Goal: Task Accomplishment & Management: Manage account settings

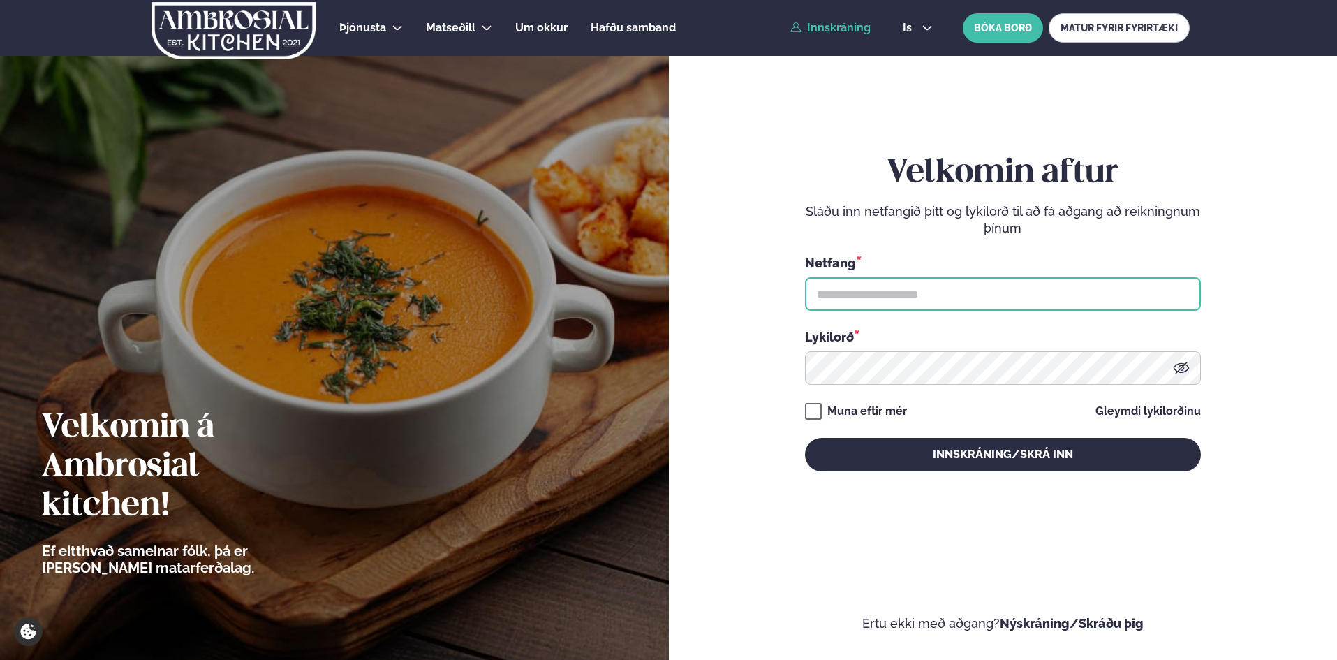
click at [957, 298] on input "text" at bounding box center [1003, 294] width 396 height 34
type input "**********"
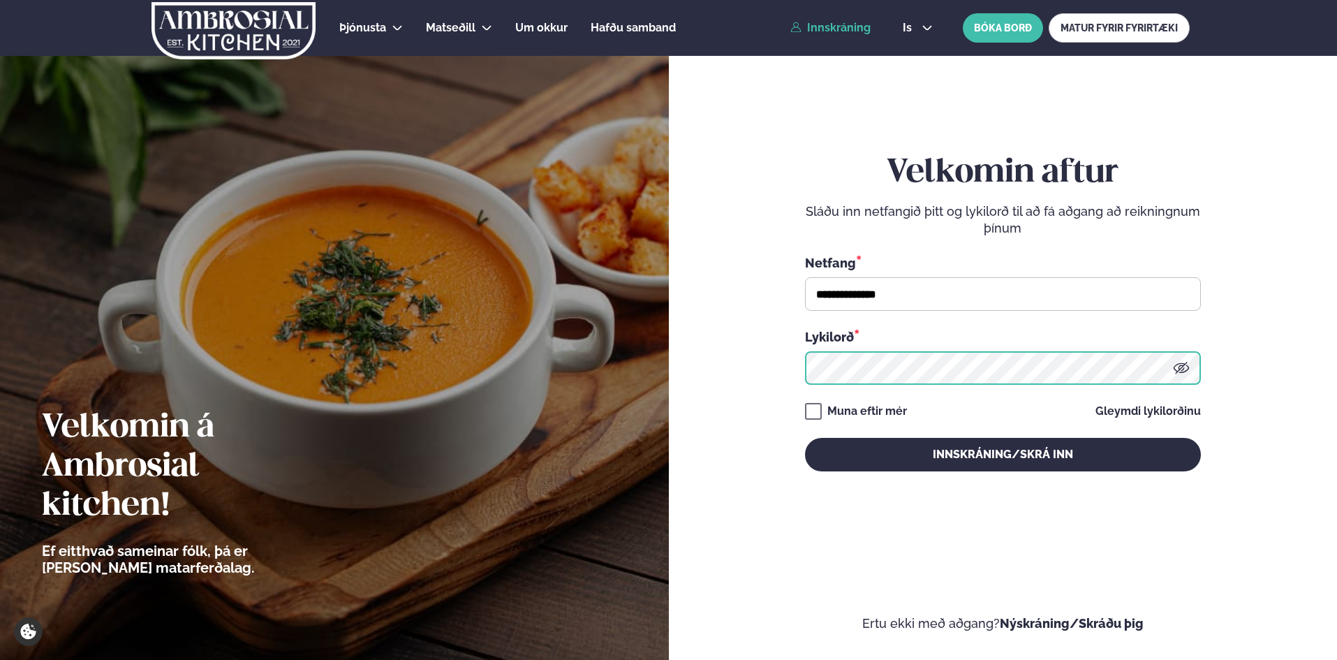
click at [1184, 371] on div at bounding box center [1003, 368] width 396 height 34
click at [1184, 371] on icon at bounding box center [1181, 368] width 17 height 17
click at [805, 438] on button "Innskráning/Skrá inn" at bounding box center [1003, 455] width 396 height 34
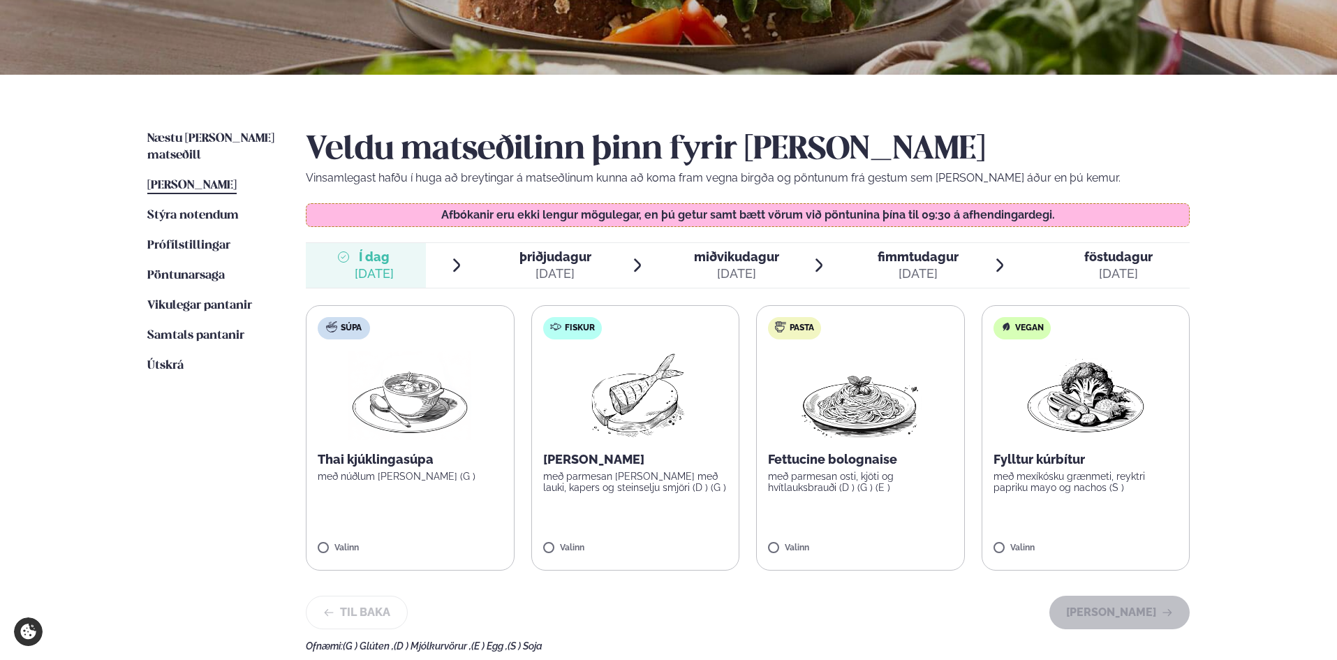
scroll to position [233, 0]
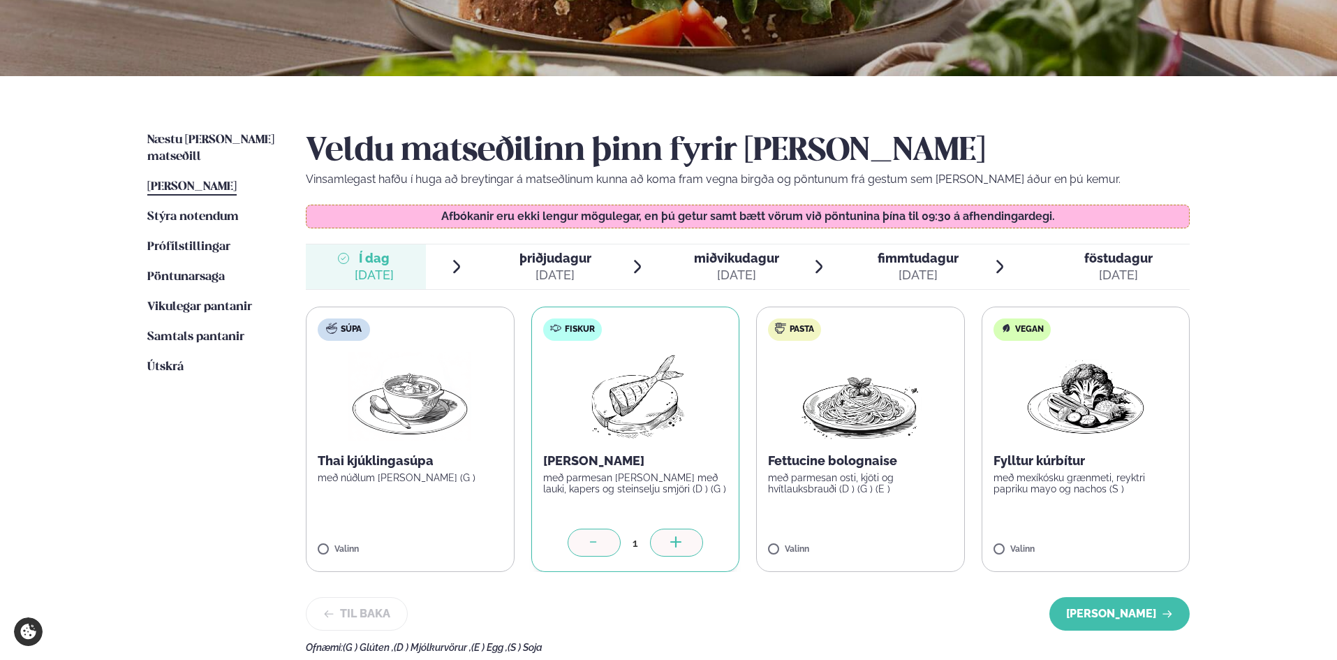
click at [550, 259] on span "þriðjudagur" at bounding box center [556, 258] width 72 height 15
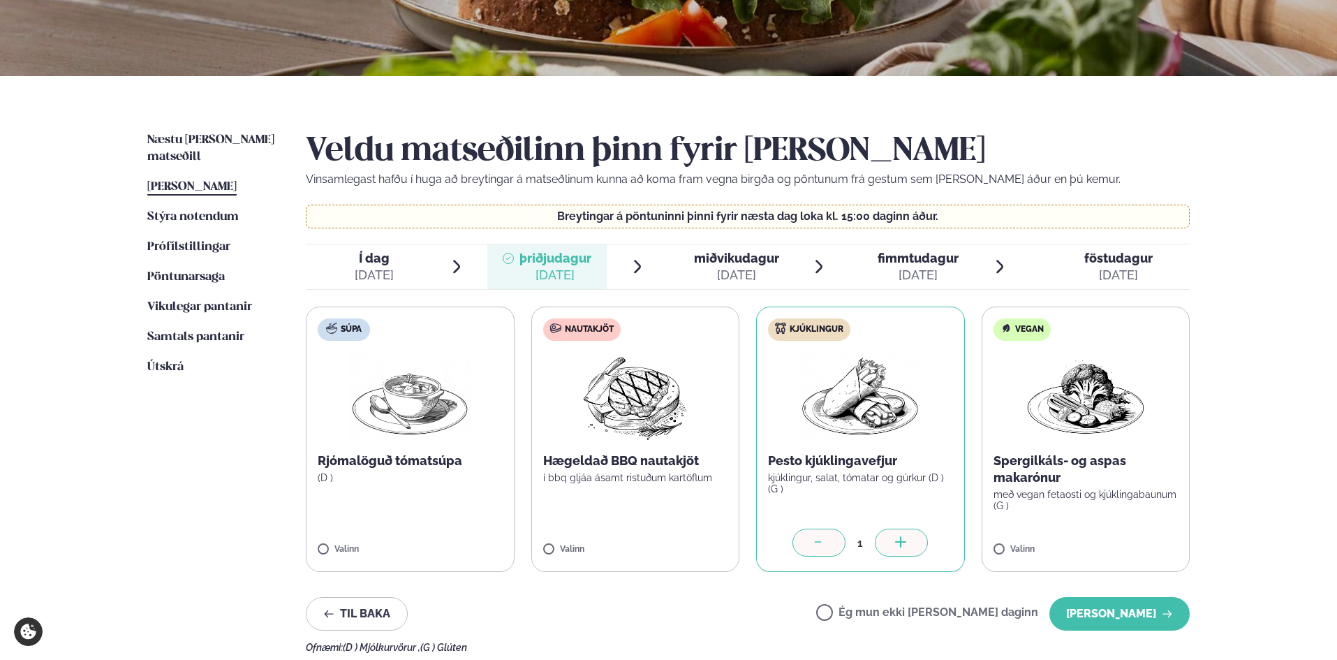
click at [716, 259] on span "miðvikudagur" at bounding box center [736, 258] width 85 height 15
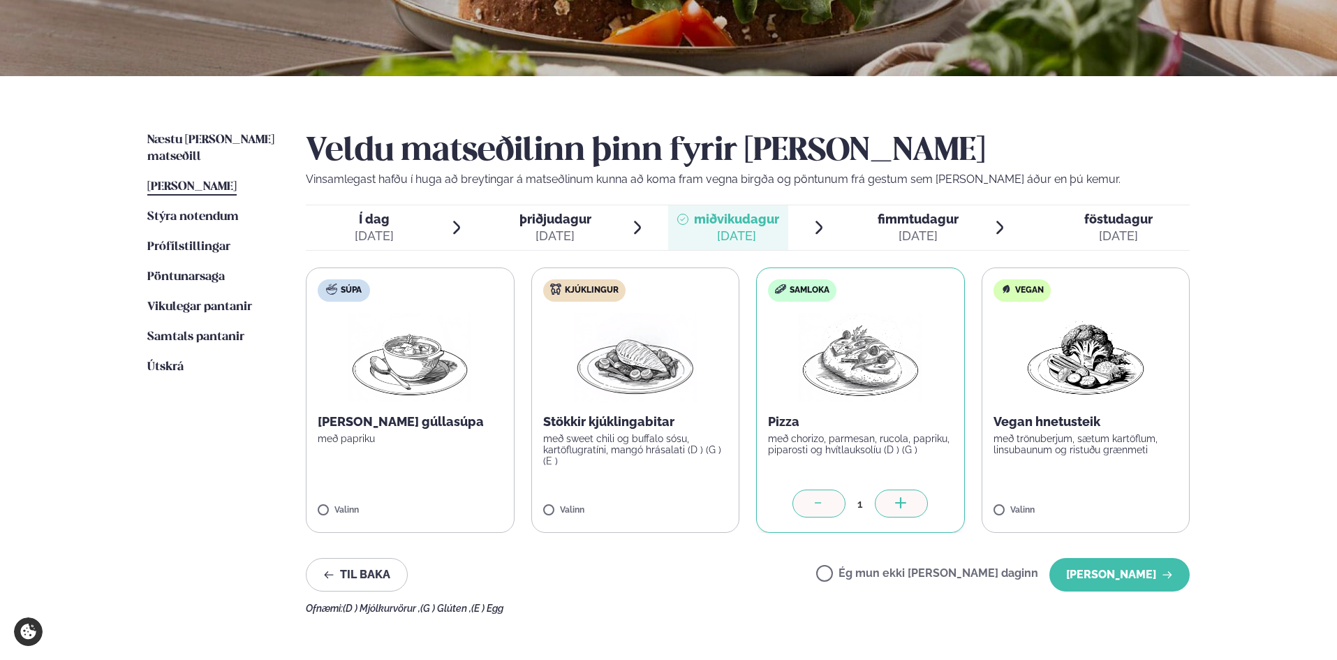
click at [943, 225] on span "fimmtudagur" at bounding box center [918, 219] width 81 height 15
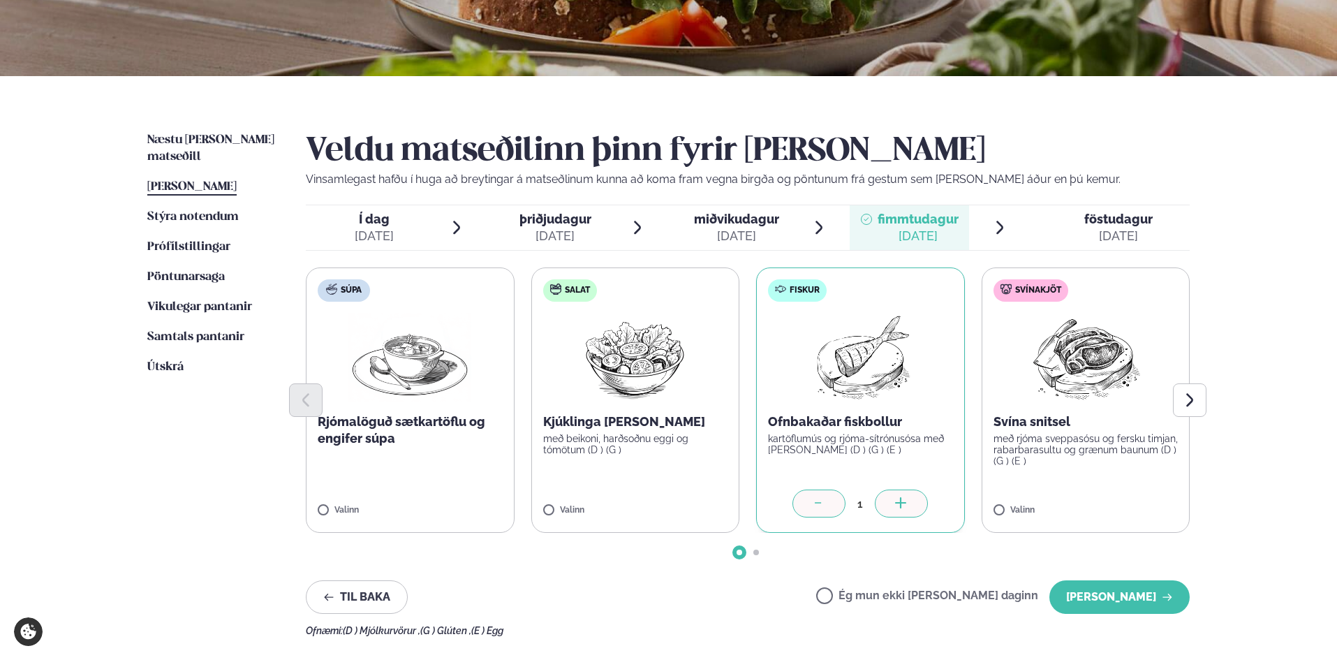
click at [564, 217] on span "þriðjudagur" at bounding box center [556, 219] width 72 height 15
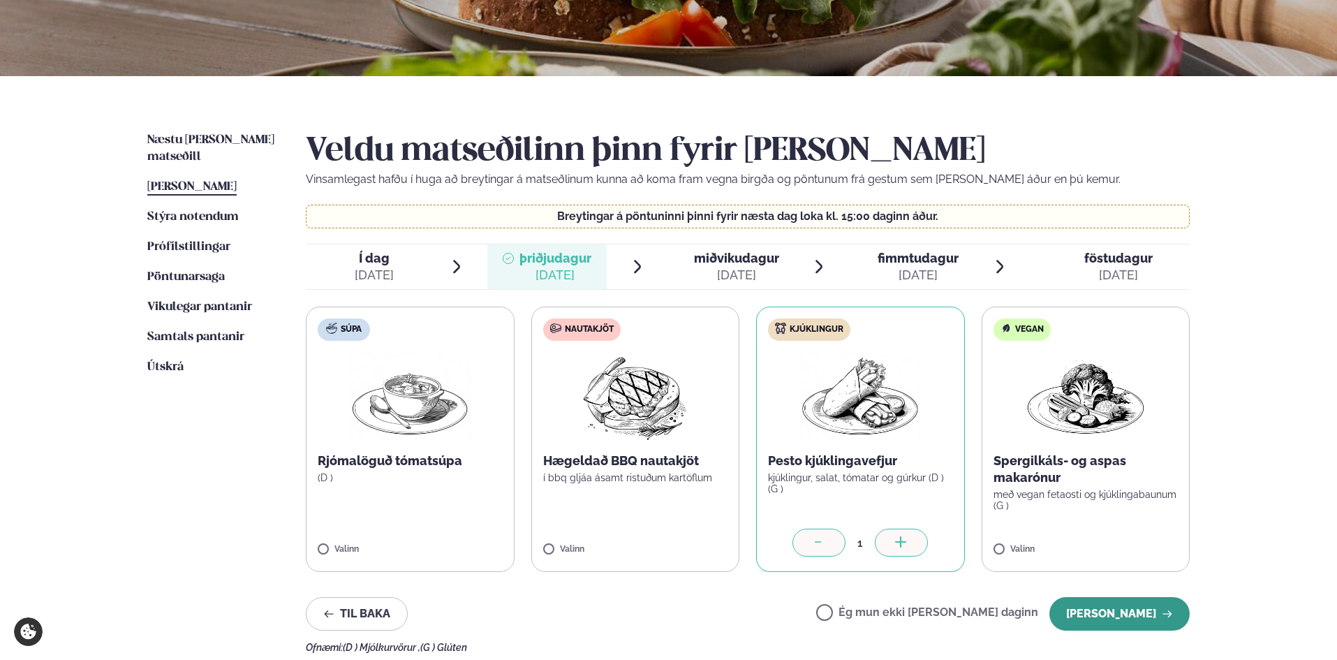
click at [1113, 606] on button "[PERSON_NAME]" at bounding box center [1119, 614] width 140 height 34
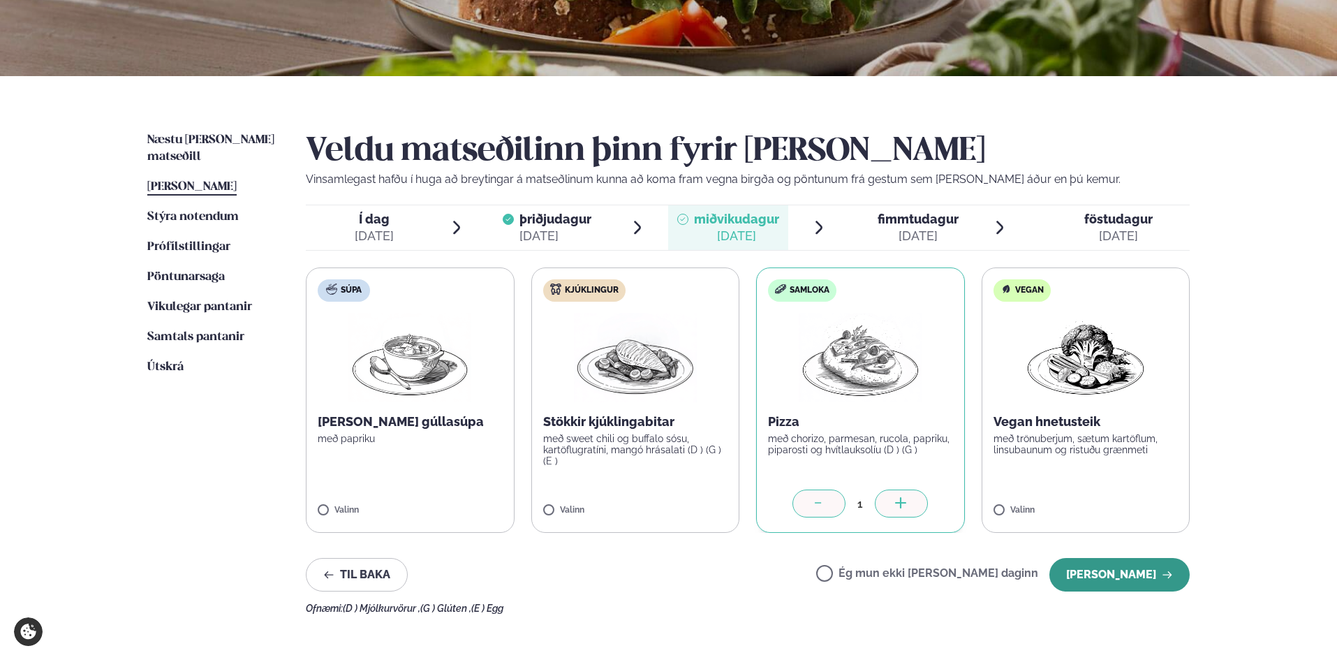
click at [1130, 572] on button "[PERSON_NAME]" at bounding box center [1119, 575] width 140 height 34
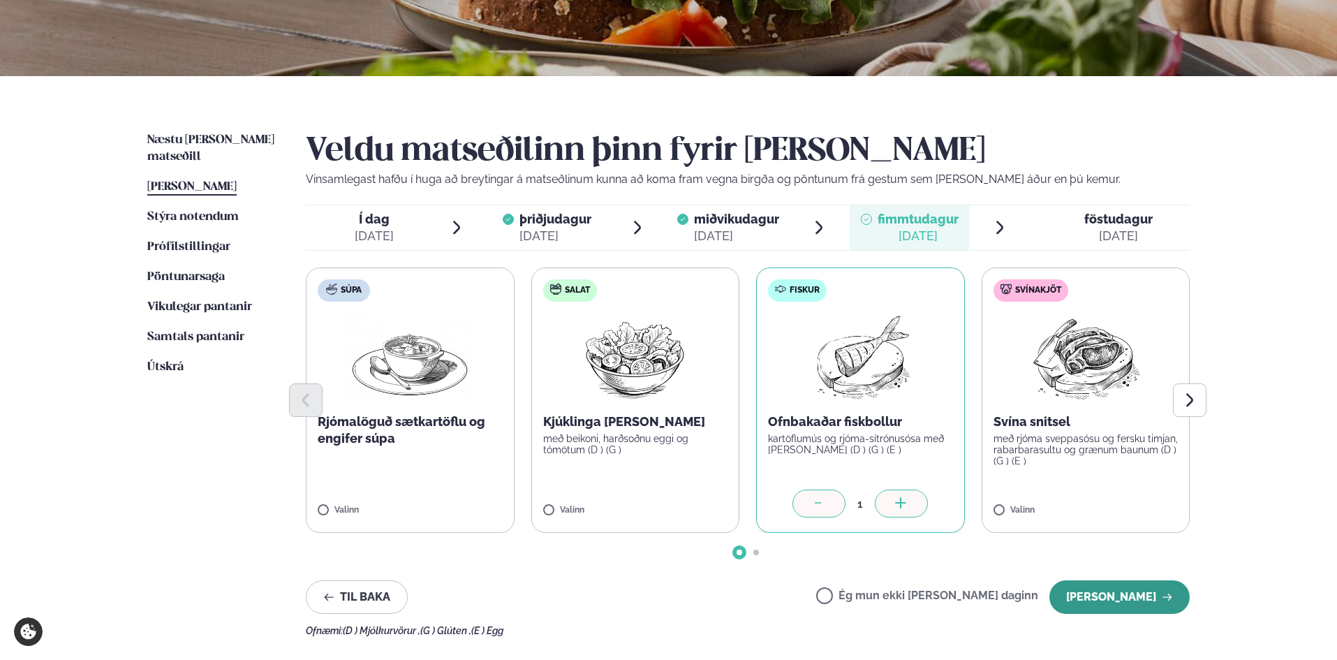
click at [1135, 594] on button "[PERSON_NAME]" at bounding box center [1119, 597] width 140 height 34
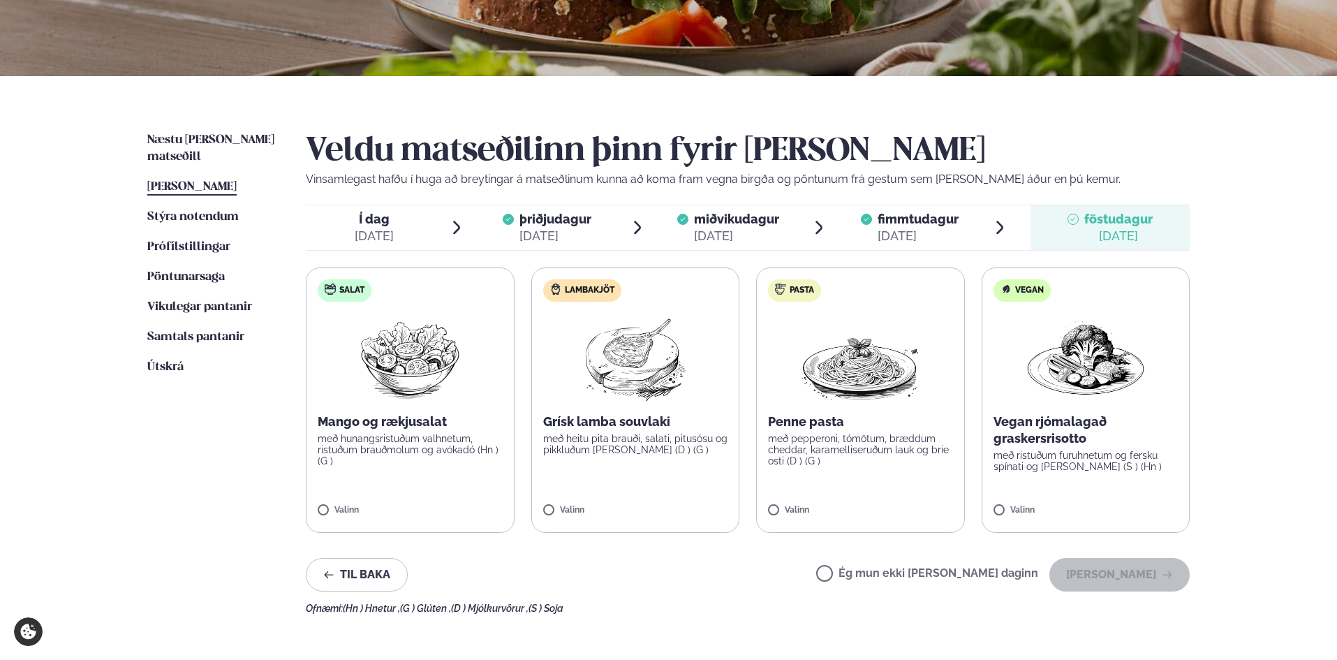
click at [869, 572] on label "Ég mun ekki [PERSON_NAME] daginn" at bounding box center [927, 575] width 222 height 15
click at [1109, 568] on button "[PERSON_NAME]" at bounding box center [1119, 575] width 140 height 34
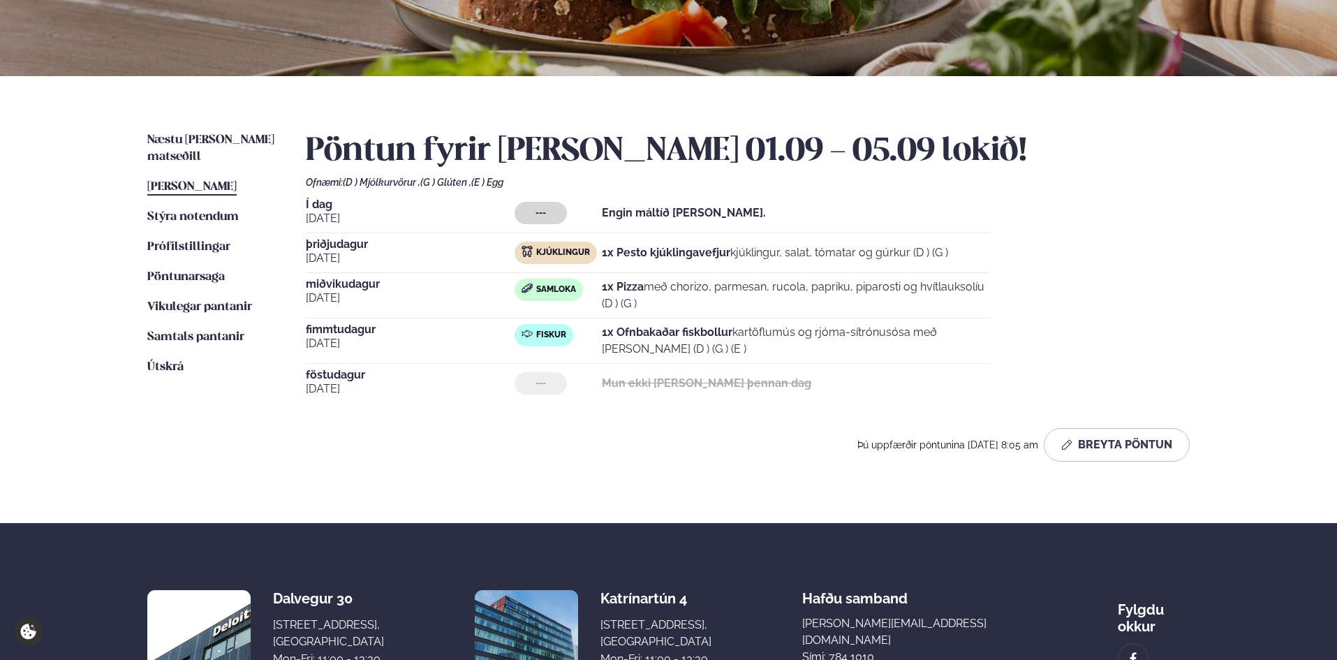
click at [316, 204] on span "Í dag" at bounding box center [410, 204] width 209 height 11
click at [647, 217] on strong "Engin máltíð [PERSON_NAME]." at bounding box center [684, 212] width 164 height 13
click at [538, 211] on span "---" at bounding box center [541, 212] width 10 height 11
click at [1129, 440] on button "Breyta Pöntun" at bounding box center [1117, 445] width 146 height 34
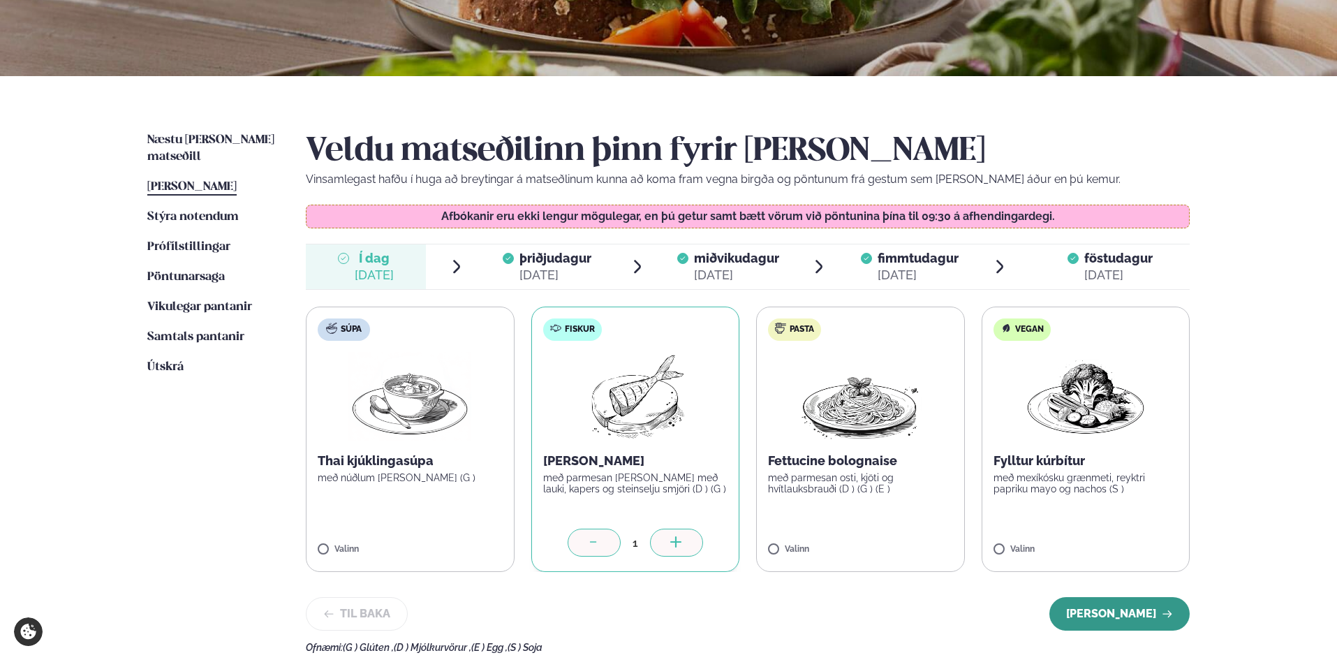
click at [1111, 609] on button "[PERSON_NAME]" at bounding box center [1119, 614] width 140 height 34
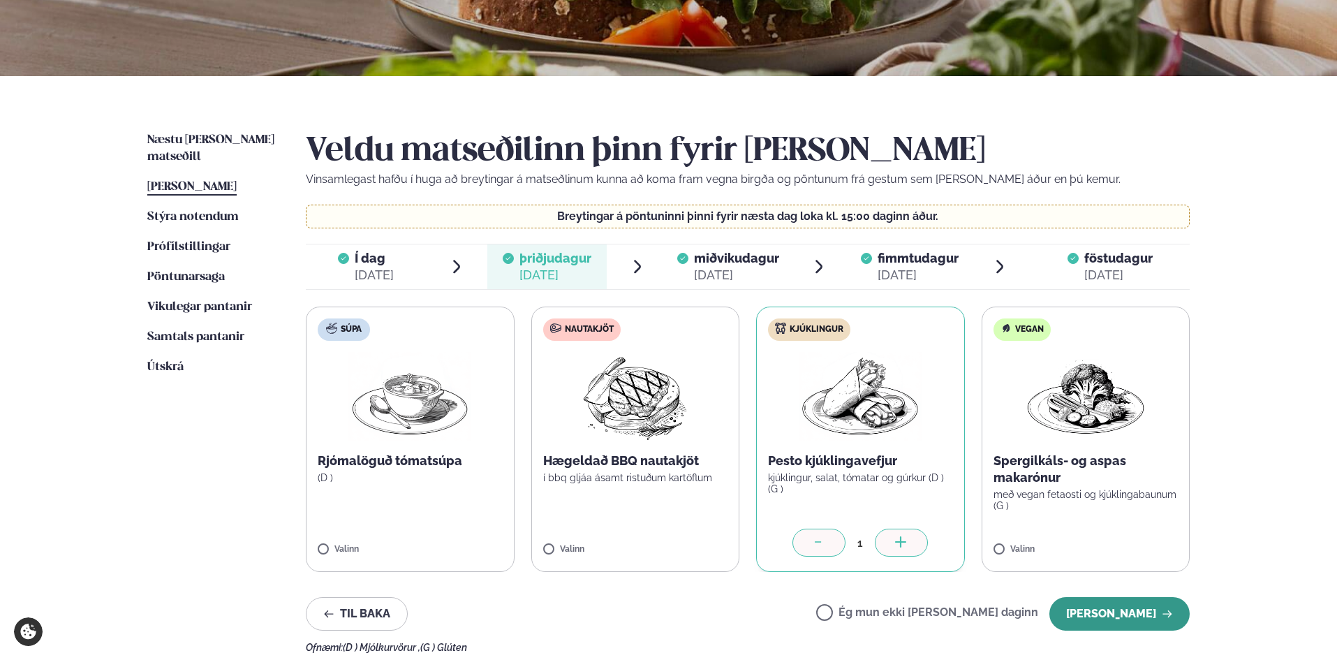
click at [1133, 612] on button "[PERSON_NAME]" at bounding box center [1119, 614] width 140 height 34
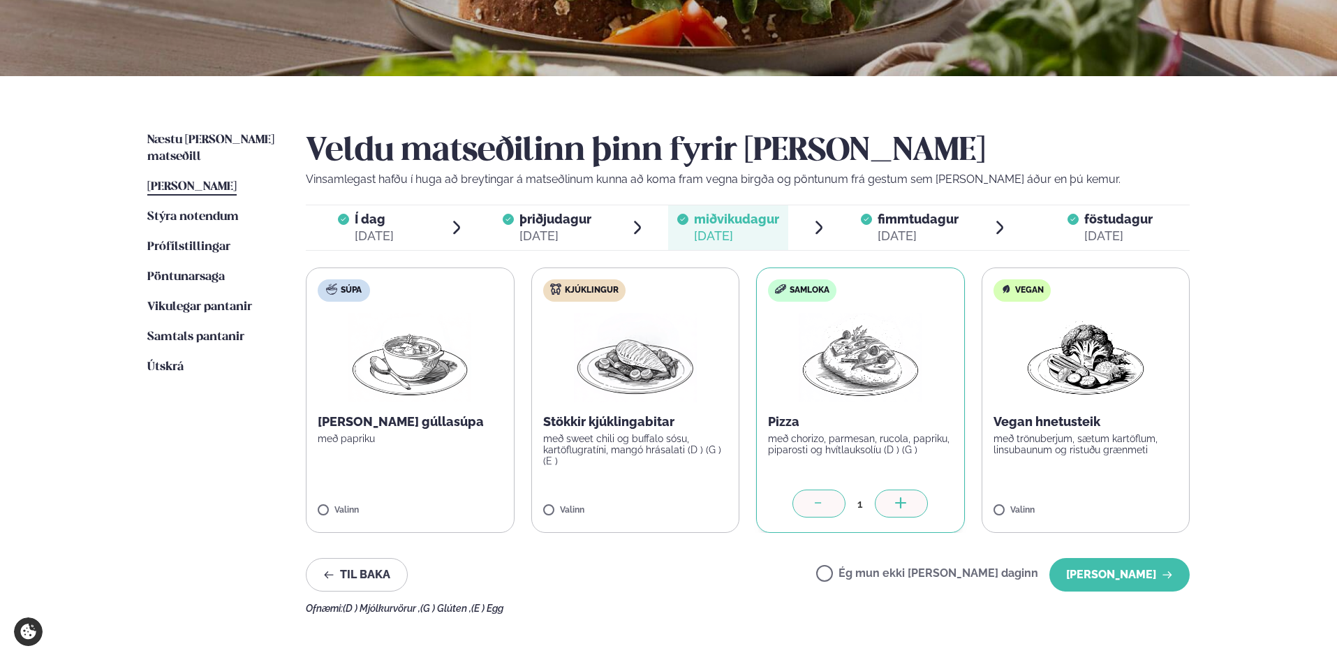
click at [1133, 612] on div "Ofnæmi: (D ) Mjólkurvörur , (G ) Glúten , (E ) Egg" at bounding box center [748, 608] width 884 height 11
click at [1131, 576] on button "[PERSON_NAME]" at bounding box center [1119, 575] width 140 height 34
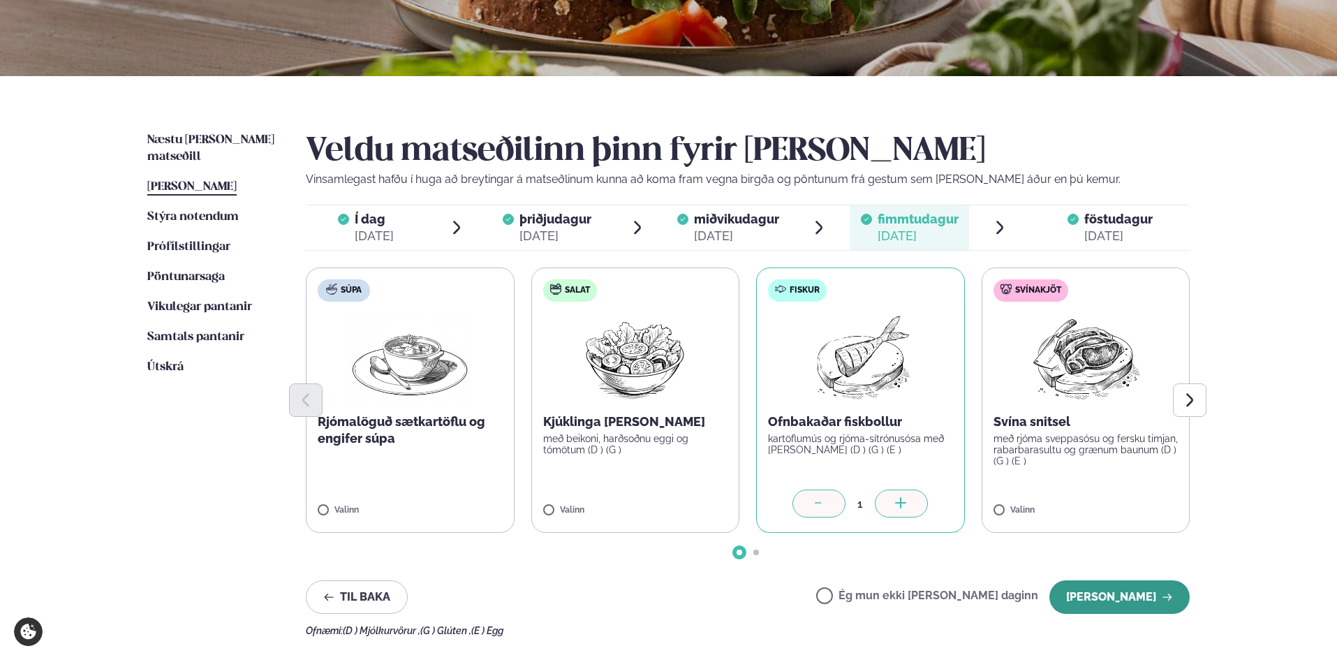
click at [1126, 606] on button "[PERSON_NAME]" at bounding box center [1119, 597] width 140 height 34
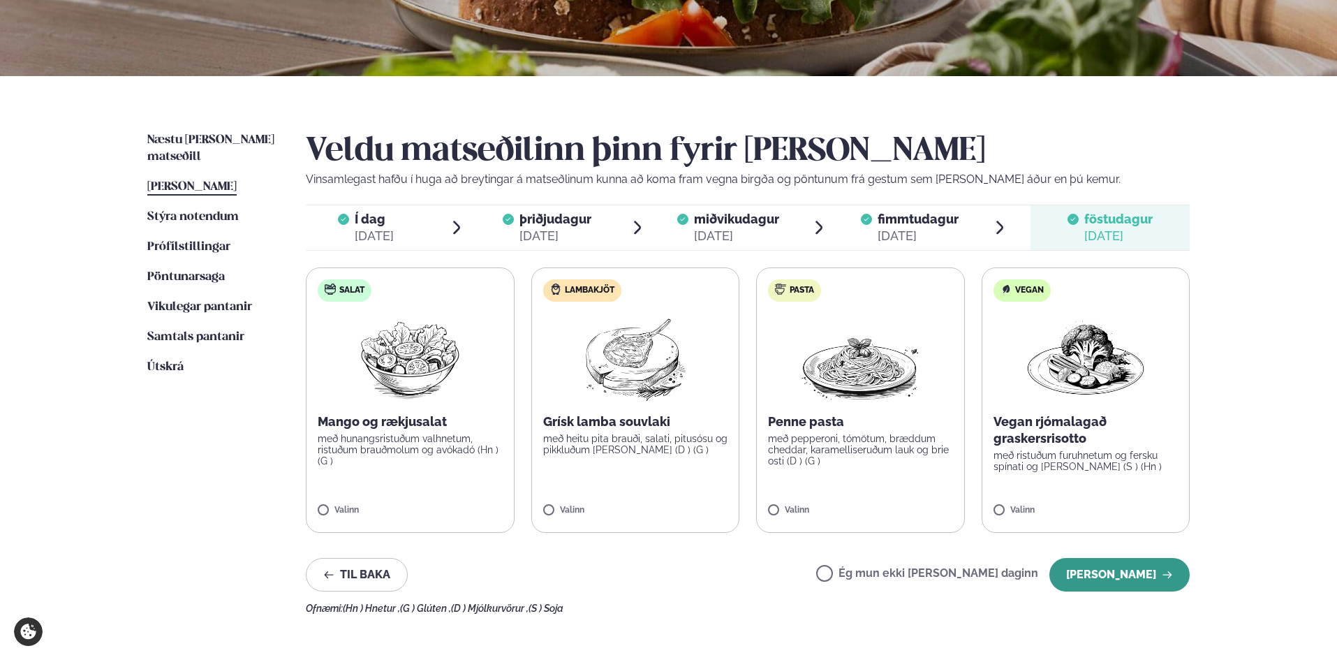
click at [1128, 575] on button "[PERSON_NAME]" at bounding box center [1119, 575] width 140 height 34
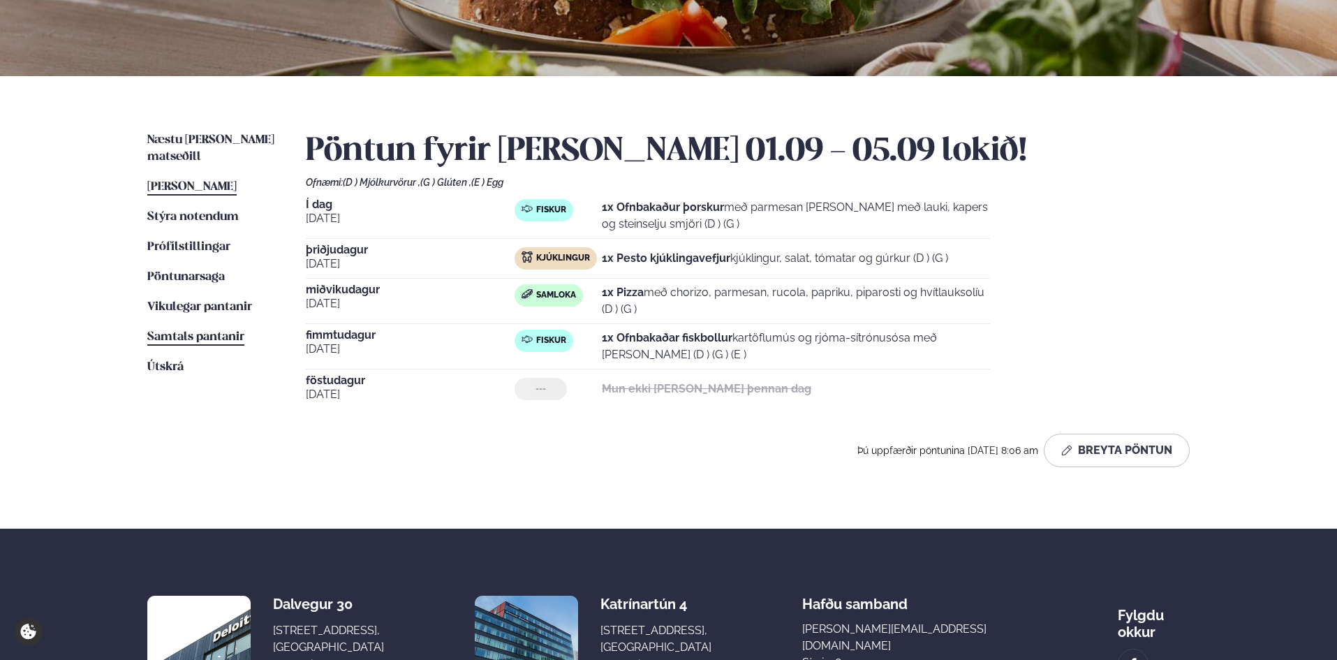
click at [212, 331] on span "Samtals pantanir" at bounding box center [195, 337] width 97 height 12
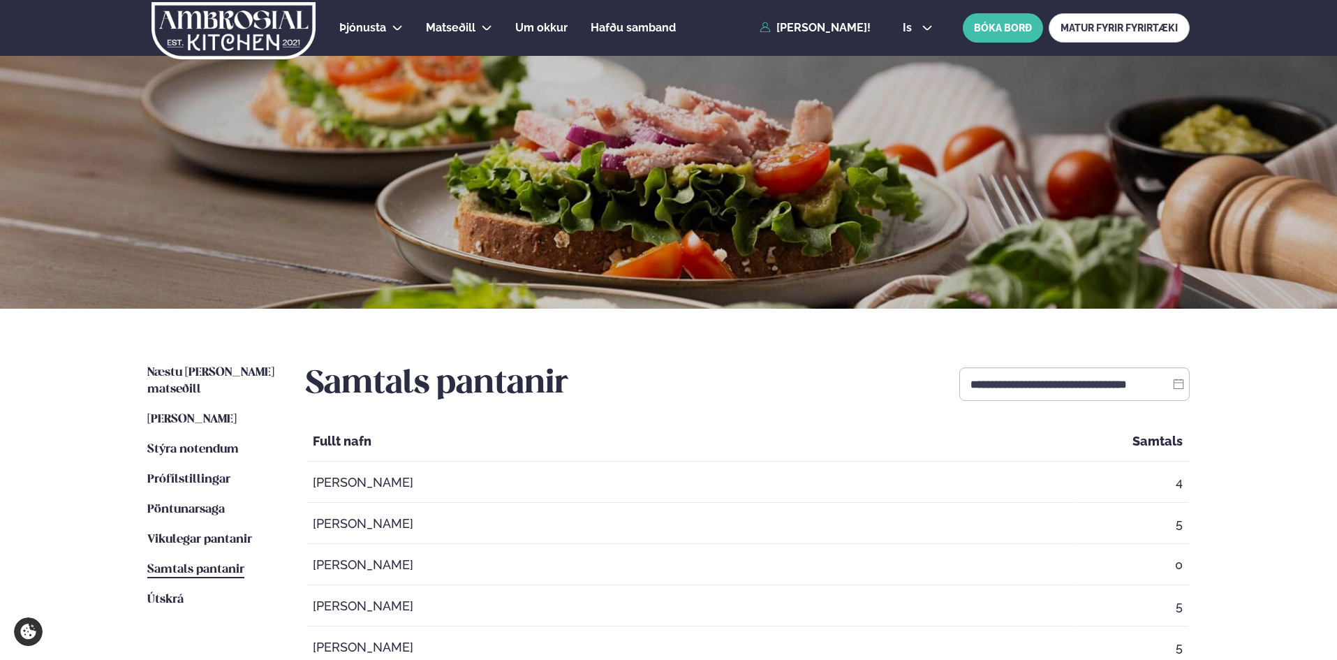
click at [1181, 385] on icon at bounding box center [1178, 383] width 11 height 11
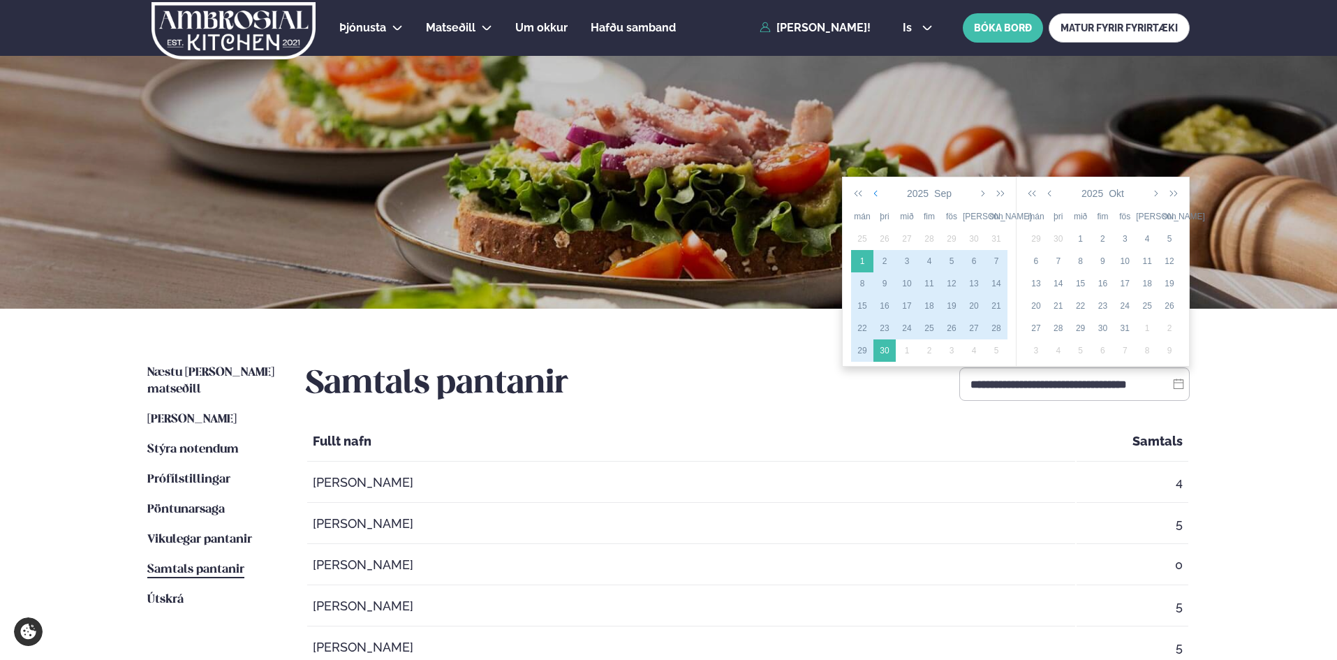
click at [875, 191] on icon "button" at bounding box center [877, 193] width 7 height 11
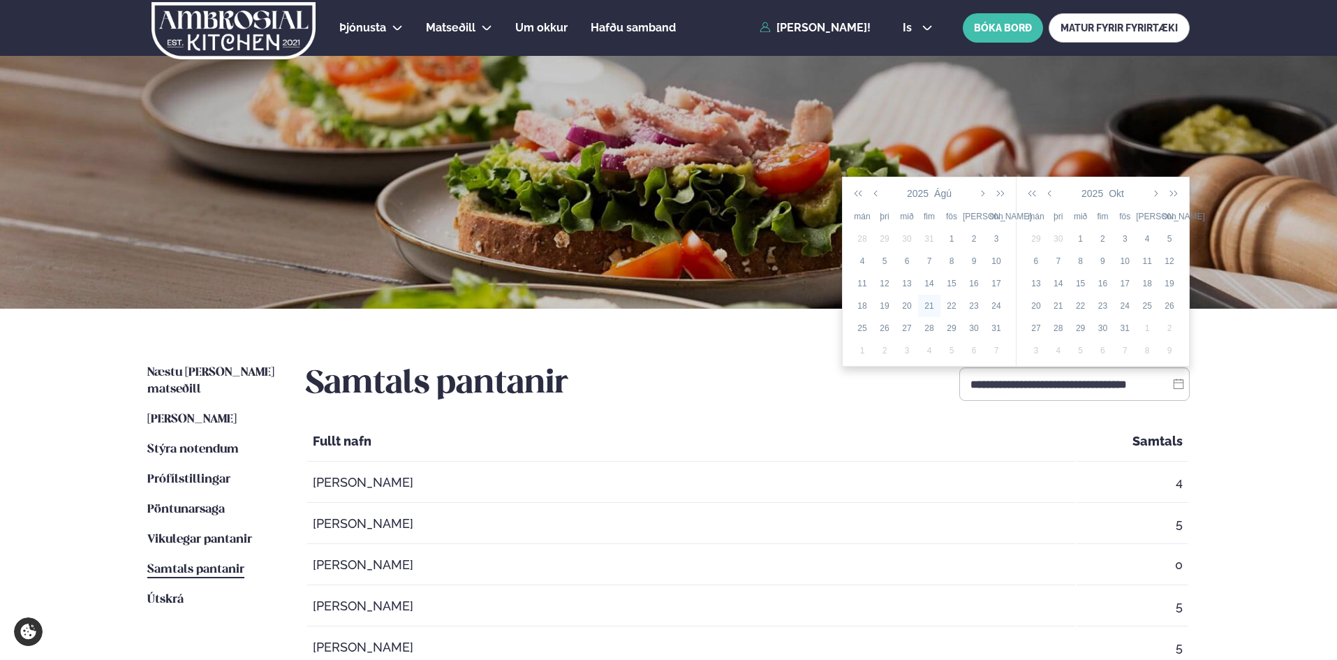
click at [932, 303] on div "21" at bounding box center [929, 306] width 22 height 13
click at [875, 194] on icon "button" at bounding box center [877, 193] width 7 height 11
click at [860, 304] on div "21" at bounding box center [862, 306] width 22 height 13
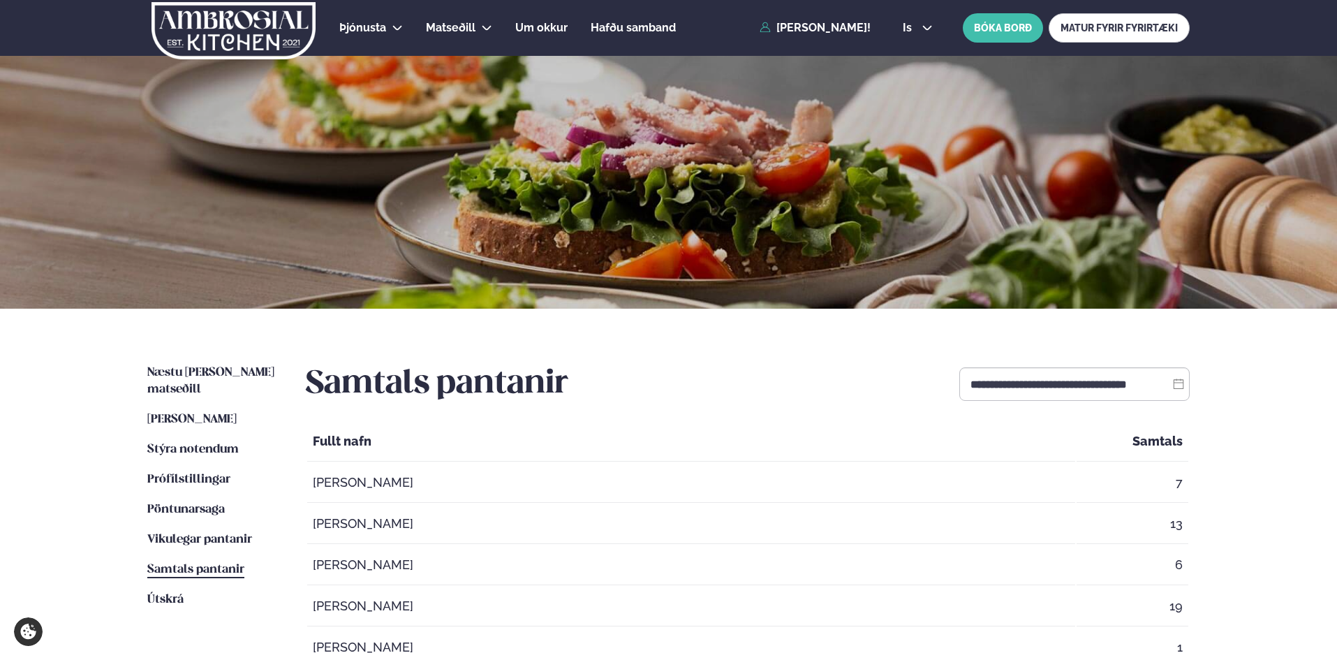
click at [1182, 382] on icon at bounding box center [1178, 383] width 11 height 11
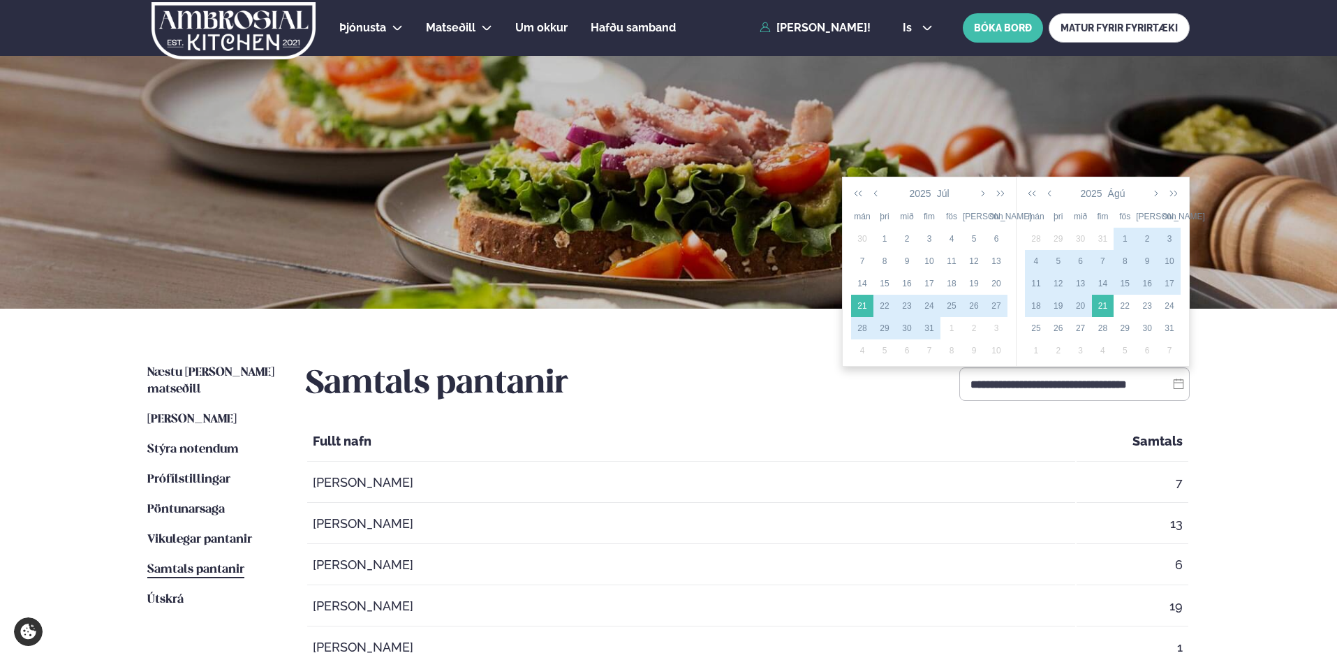
click at [862, 304] on div "21" at bounding box center [862, 306] width 22 height 13
click at [1079, 304] on div "20" at bounding box center [1081, 306] width 22 height 13
type input "**********"
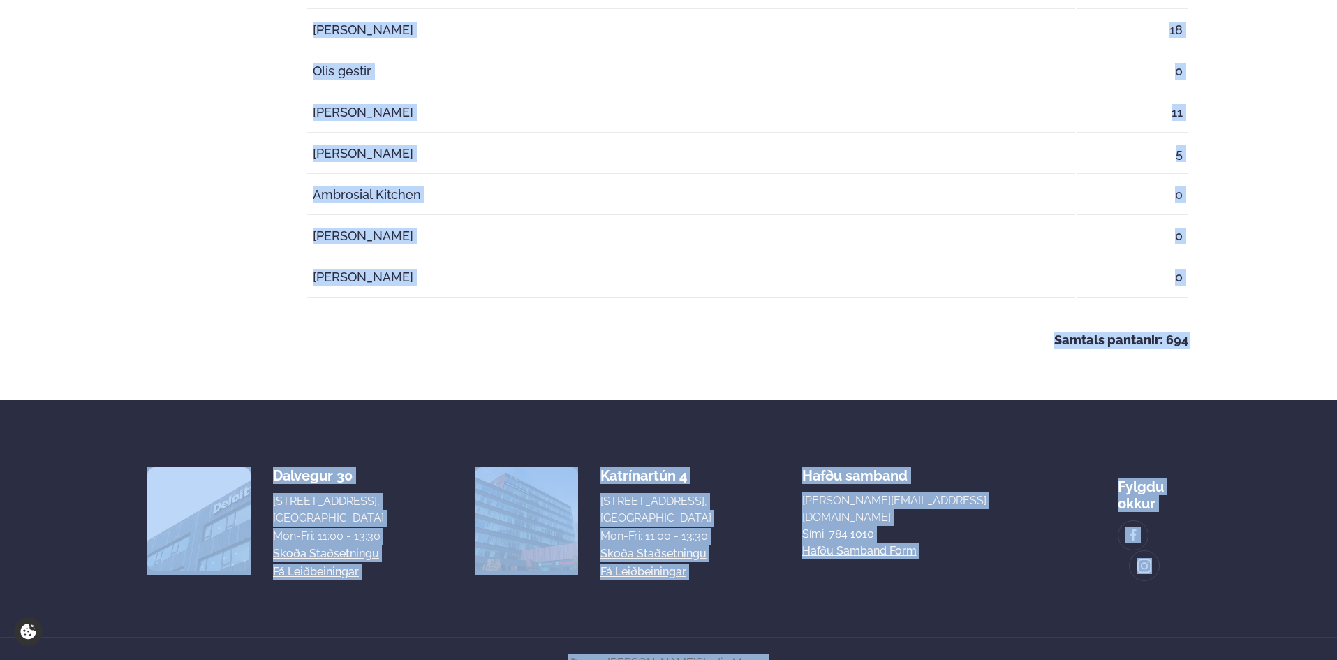
scroll to position [3768, 0]
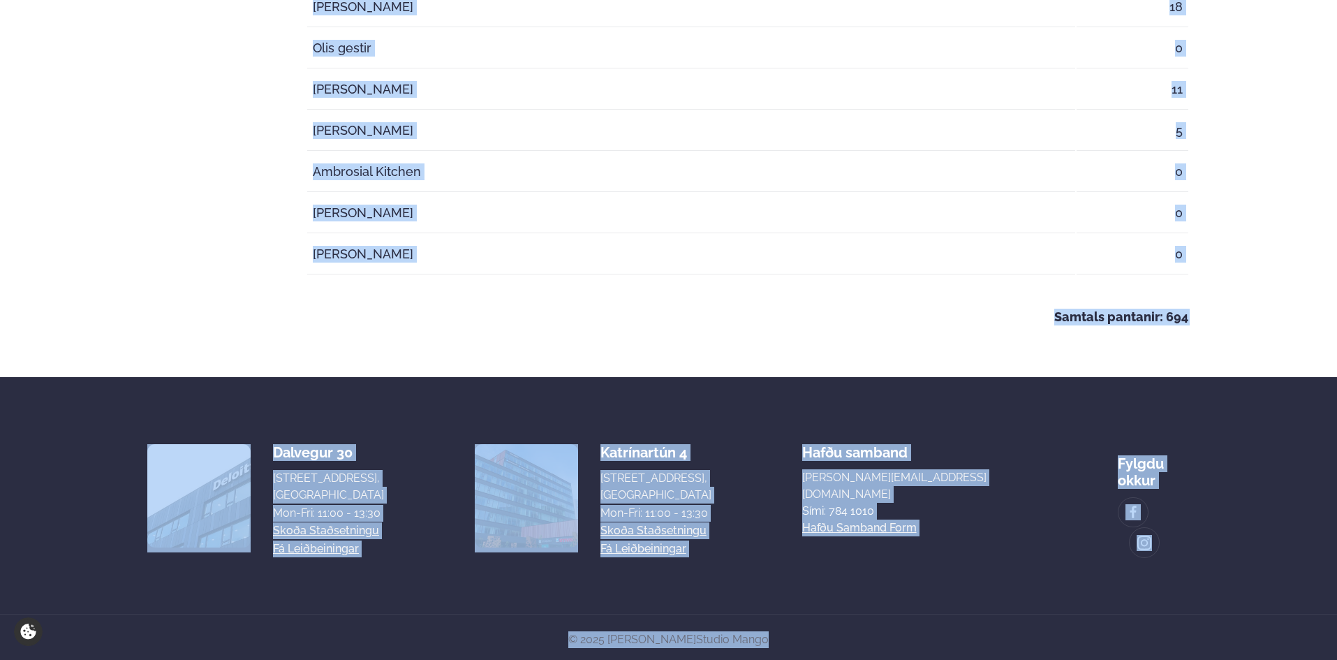
drag, startPoint x: 311, startPoint y: 248, endPoint x: 1188, endPoint y: 257, distance: 877.1
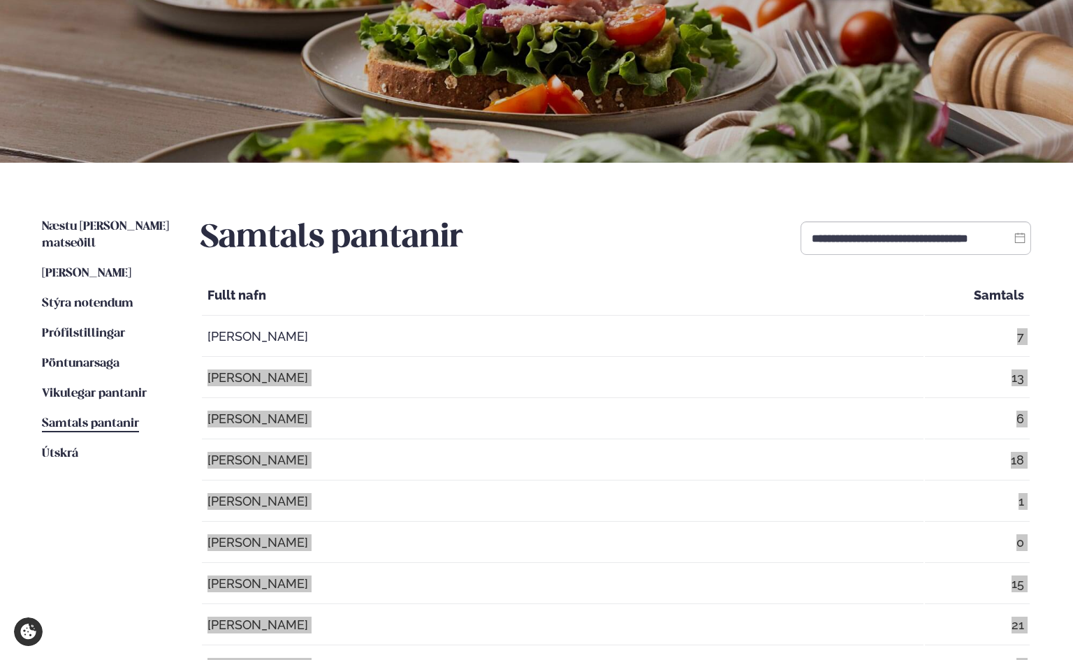
scroll to position [0, 0]
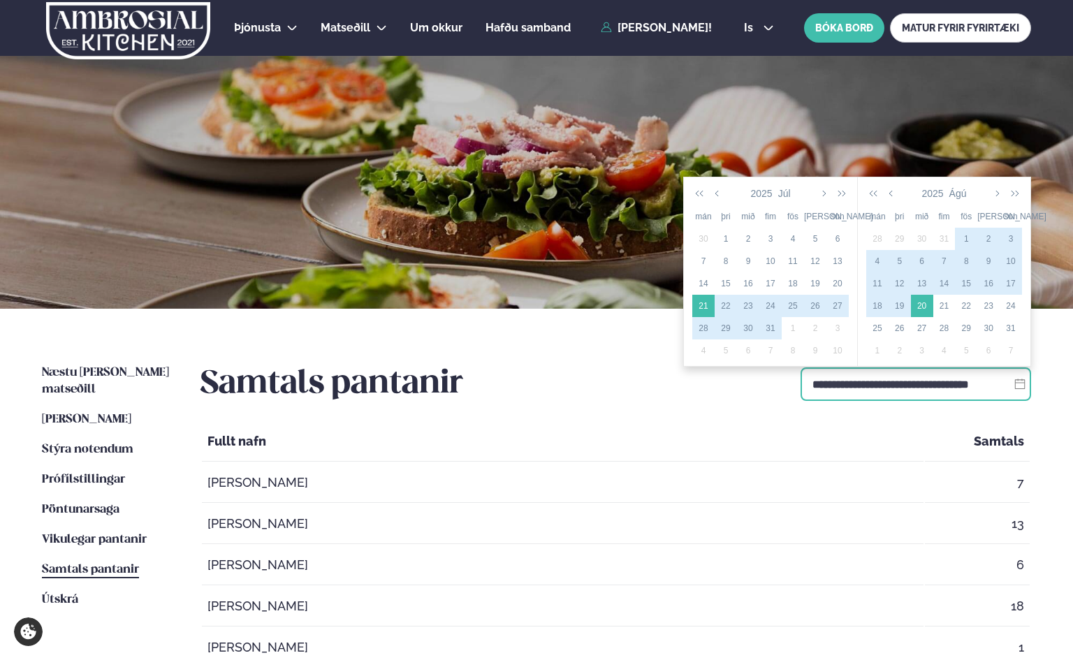
click at [814, 381] on input "**********" at bounding box center [915, 384] width 230 height 34
drag, startPoint x: 839, startPoint y: 381, endPoint x: 932, endPoint y: 381, distance: 93.6
click at [1002, 381] on input "**********" at bounding box center [915, 384] width 230 height 34
drag, startPoint x: 809, startPoint y: 384, endPoint x: 1007, endPoint y: 383, distance: 197.6
click at [1007, 383] on input "**********" at bounding box center [915, 384] width 230 height 34
